Goal: Task Accomplishment & Management: Use online tool/utility

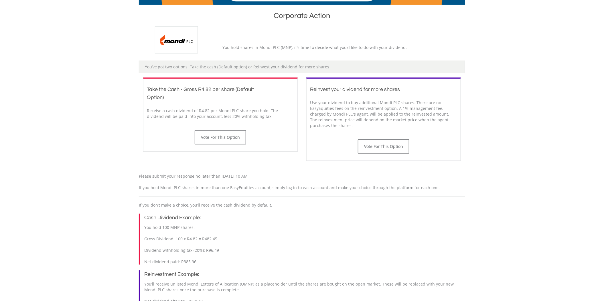
scroll to position [115, 0]
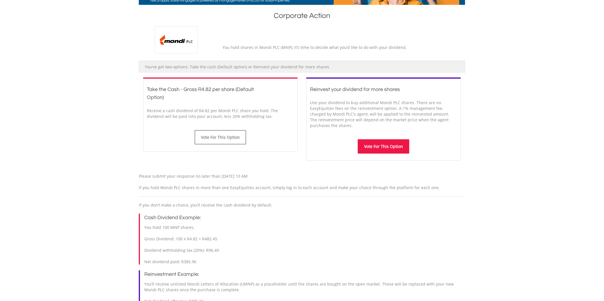
click at [390, 146] on button "Vote For This Option" at bounding box center [384, 146] width 52 height 14
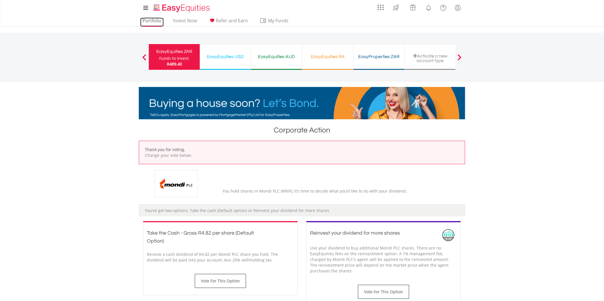
click at [150, 21] on link "Portfolio" at bounding box center [151, 22] width 23 height 9
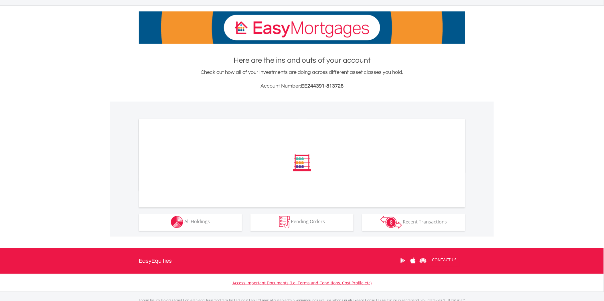
scroll to position [106, 0]
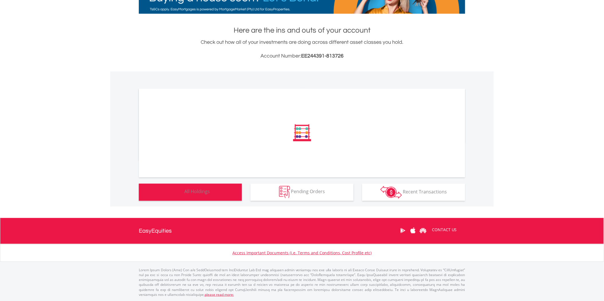
drag, startPoint x: 214, startPoint y: 189, endPoint x: 221, endPoint y: 190, distance: 7.0
click at [214, 189] on button "Holdings All Holdings" at bounding box center [190, 192] width 103 height 17
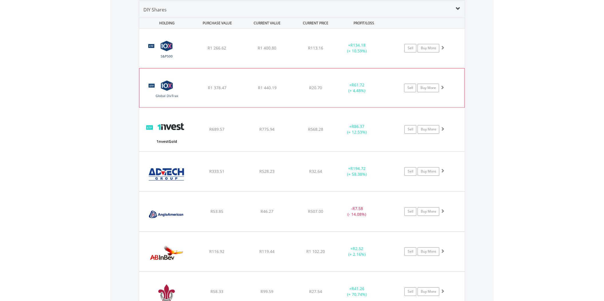
scroll to position [55, 109]
click at [241, 51] on div "R53.85" at bounding box center [217, 49] width 49 height 6
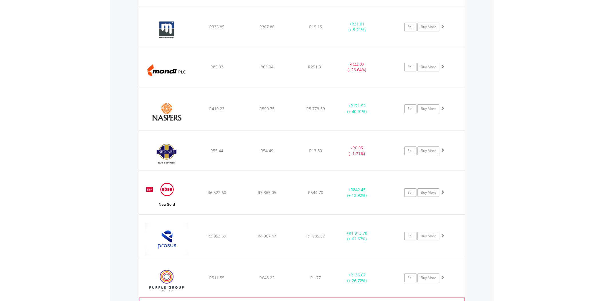
scroll to position [1478, 0]
